Goal: Navigation & Orientation: Find specific page/section

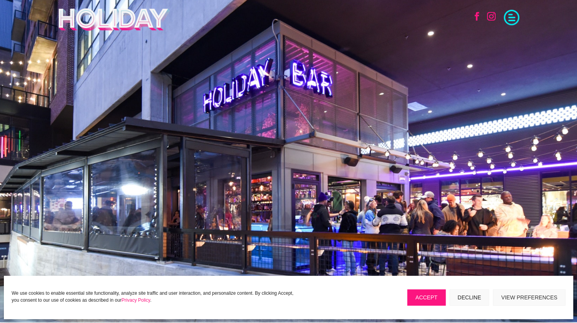
click at [504, 24] on span at bounding box center [511, 16] width 15 height 15
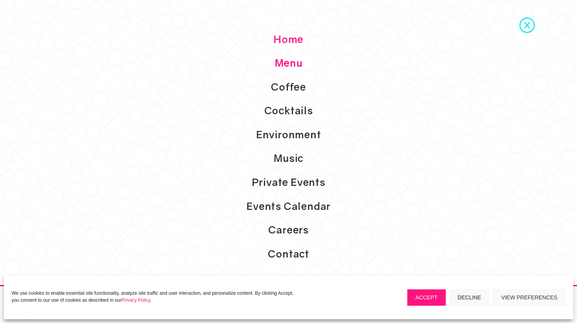
click at [291, 71] on link "Menu" at bounding box center [288, 63] width 577 height 24
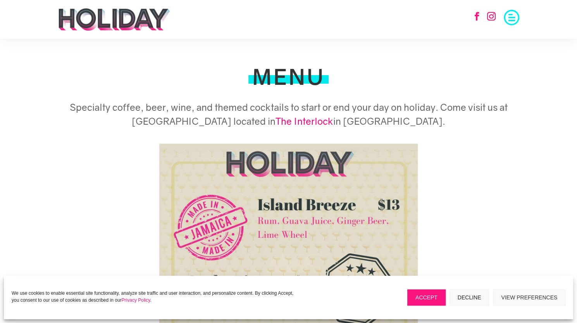
click at [516, 22] on span at bounding box center [511, 16] width 15 height 15
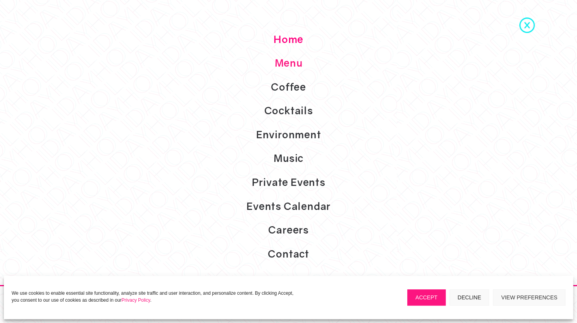
click at [292, 46] on link "Home" at bounding box center [288, 40] width 577 height 24
